Goal: Information Seeking & Learning: Learn about a topic

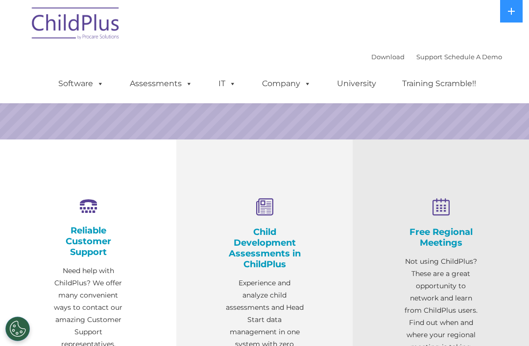
select select "MEDIUM"
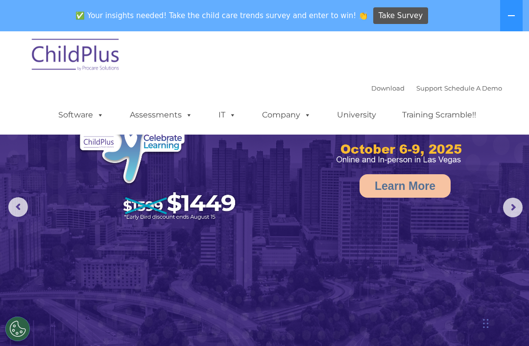
click at [177, 121] on link "Assessments" at bounding box center [161, 115] width 82 height 20
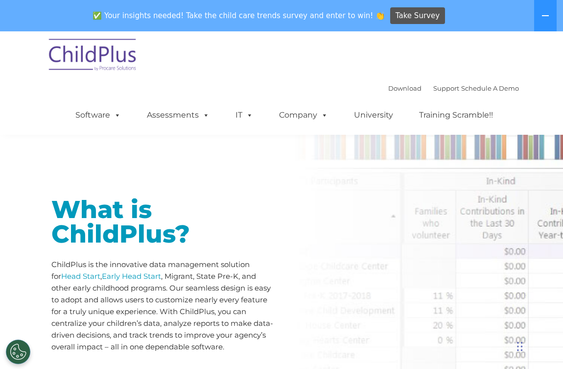
scroll to position [357, 0]
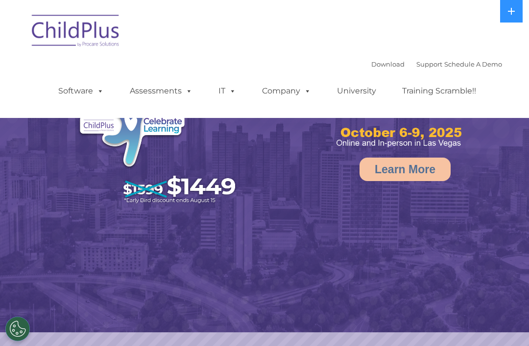
select select "MEDIUM"
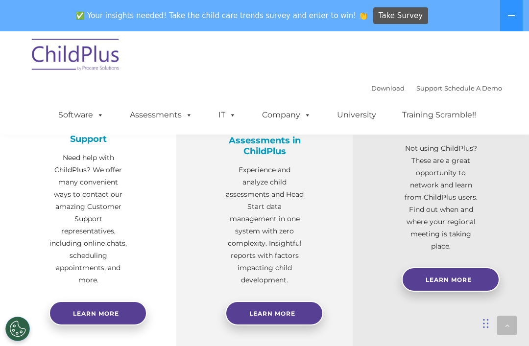
scroll to position [386, 0]
click at [62, 107] on link "Software" at bounding box center [80, 115] width 65 height 20
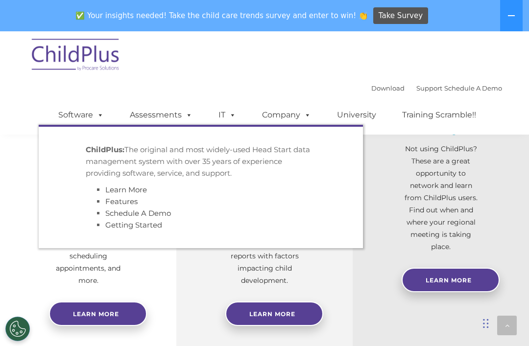
click at [187, 287] on div "Child Development Assessments in ChildPlus Experience and analyze child assessm…" at bounding box center [264, 201] width 176 height 348
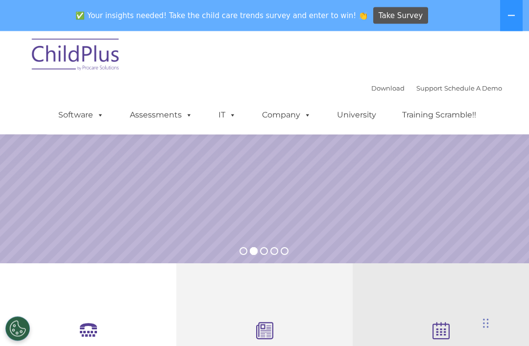
scroll to position [147, 0]
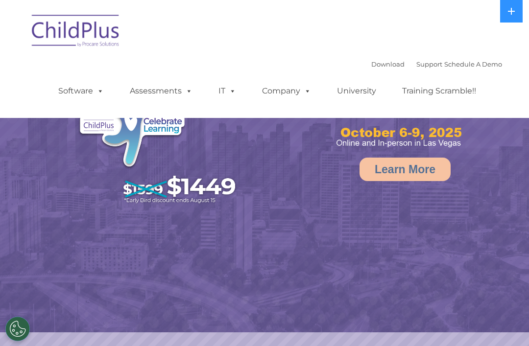
select select "MEDIUM"
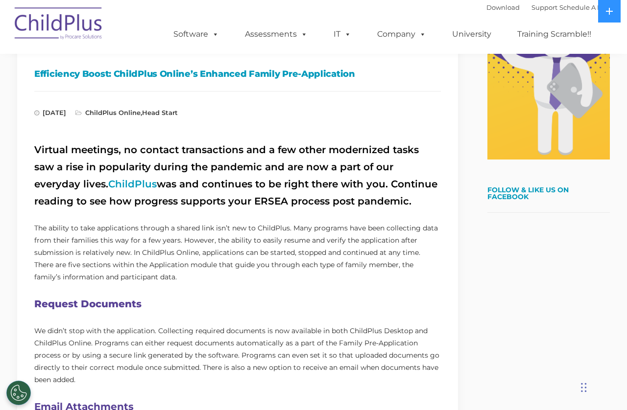
scroll to position [267, 0]
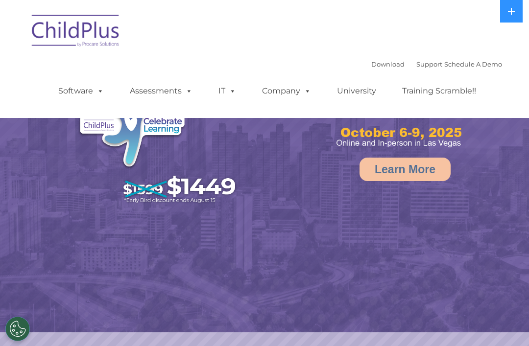
select select "MEDIUM"
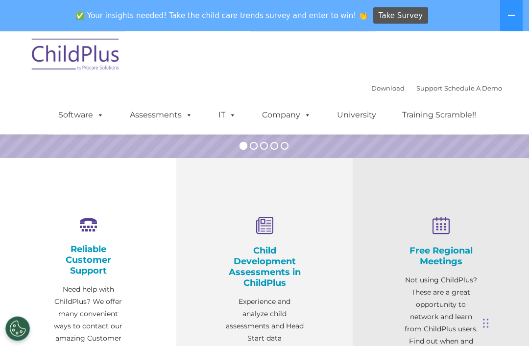
scroll to position [256, 0]
